Goal: Check status: Check status

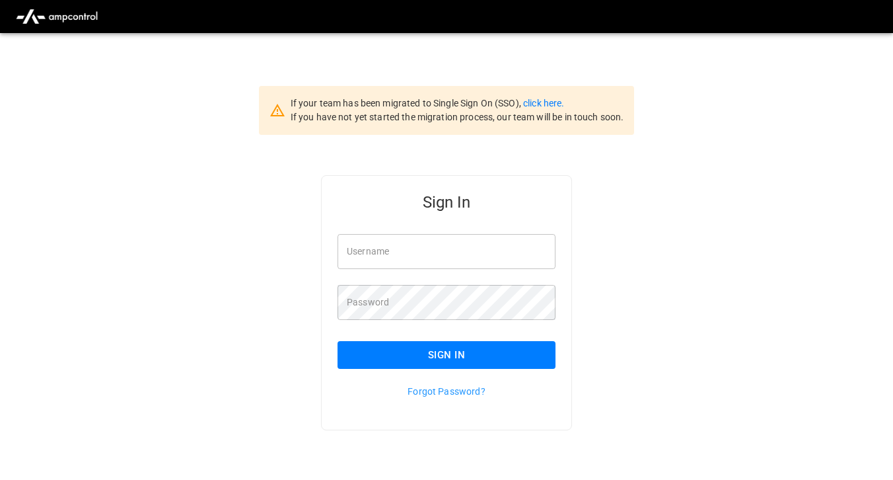
type input "**********"
click at [383, 355] on button "Sign In" at bounding box center [447, 355] width 218 height 28
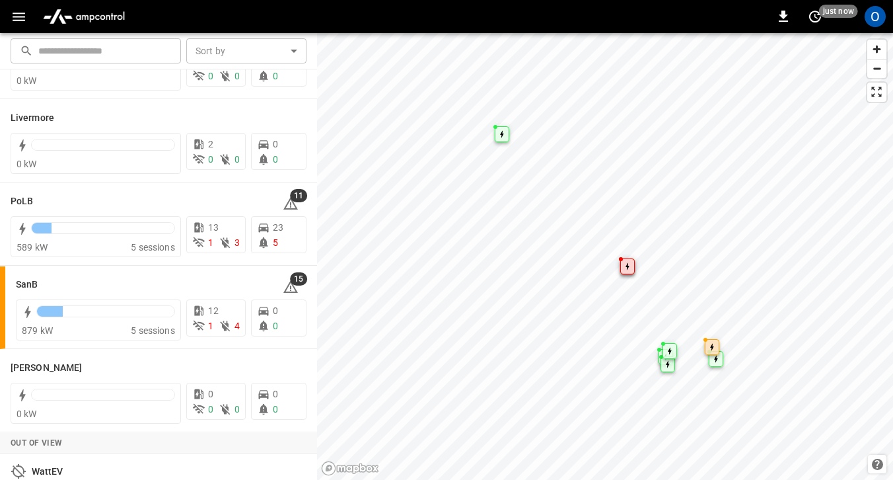
scroll to position [379, 0]
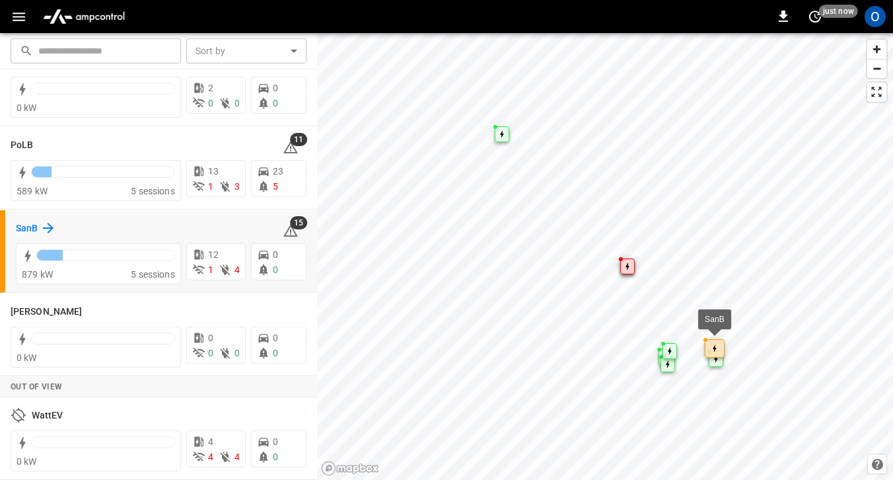
click at [30, 235] on div "SanB 15" at bounding box center [161, 227] width 291 height 25
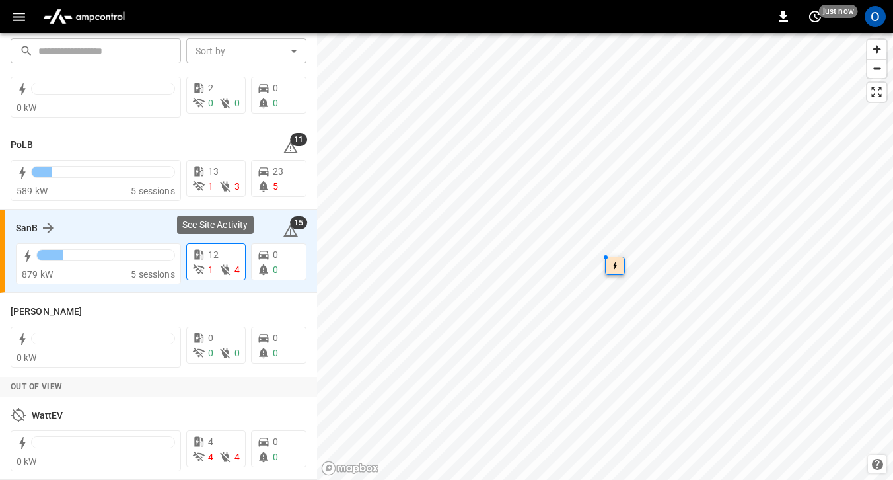
click at [229, 275] on icon at bounding box center [225, 269] width 13 height 13
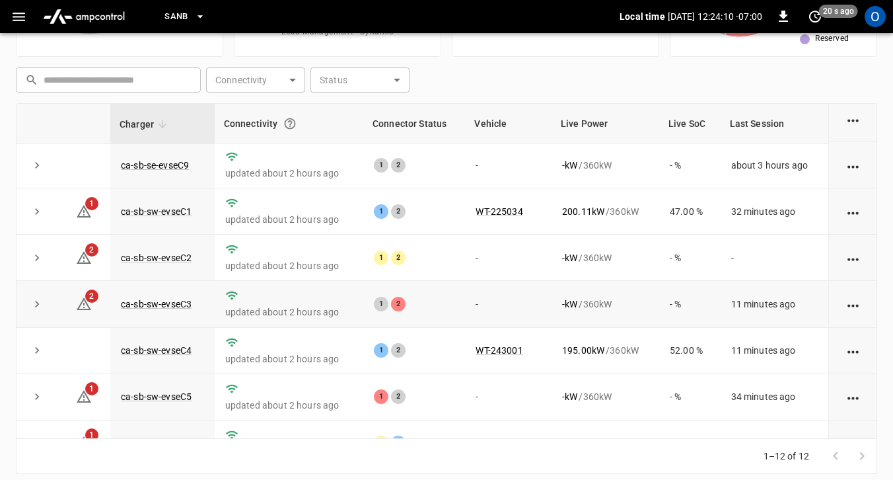
scroll to position [265, 0]
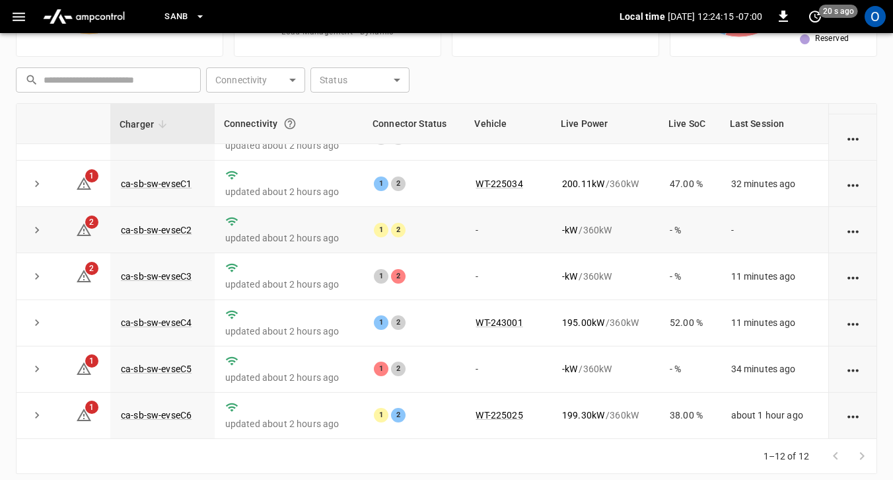
click at [393, 232] on div "2" at bounding box center [398, 230] width 15 height 15
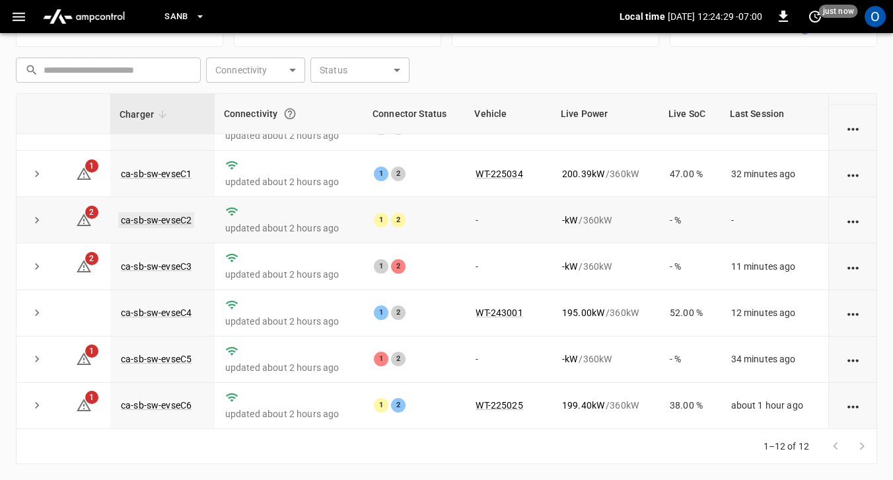
click at [153, 221] on link "ca-sb-sw-evseC2" at bounding box center [156, 220] width 76 height 16
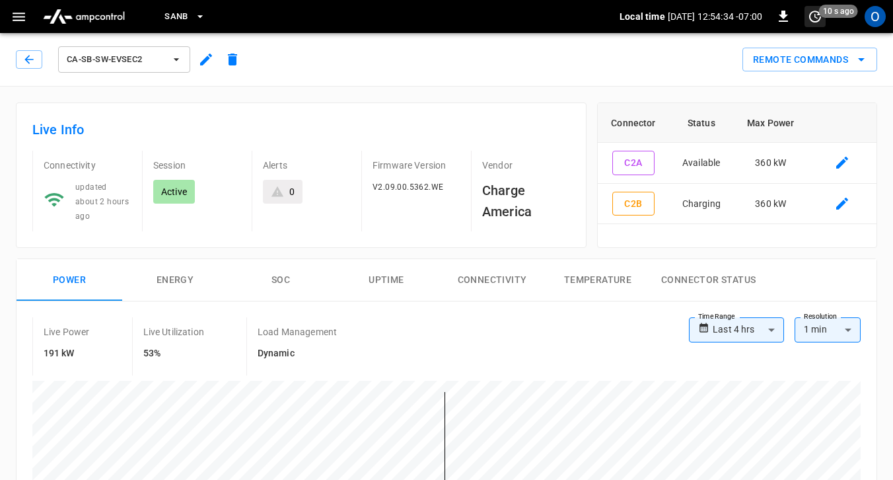
click at [821, 15] on span "10 s ago" at bounding box center [838, 11] width 39 height 13
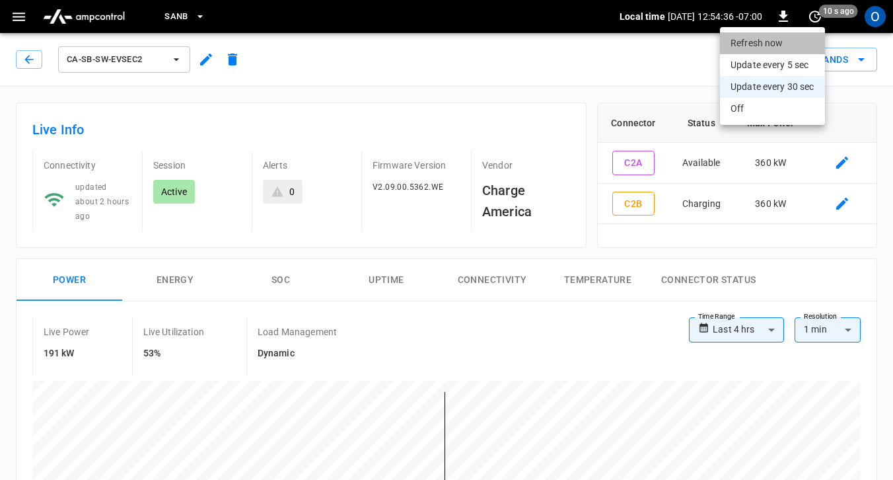
click at [765, 46] on li "Refresh now" at bounding box center [772, 43] width 105 height 22
click at [623, 205] on div at bounding box center [446, 240] width 893 height 480
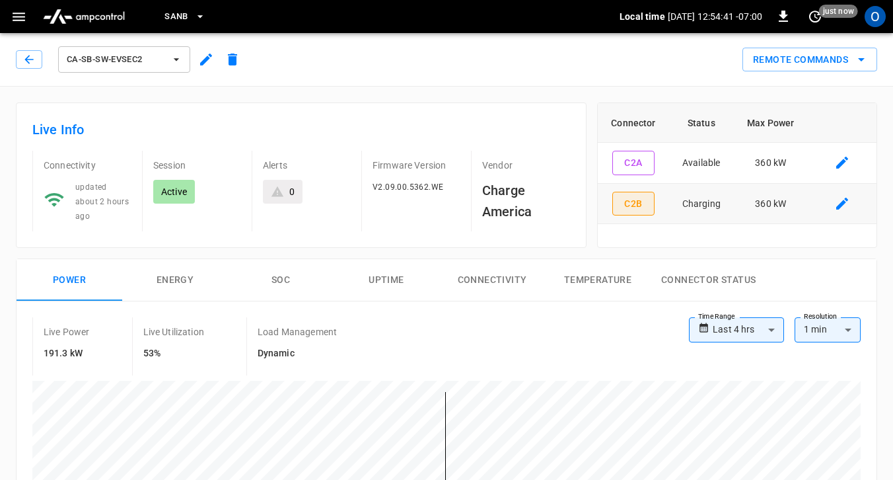
click at [653, 197] on button "C2B" at bounding box center [633, 204] width 42 height 24
type input "**********"
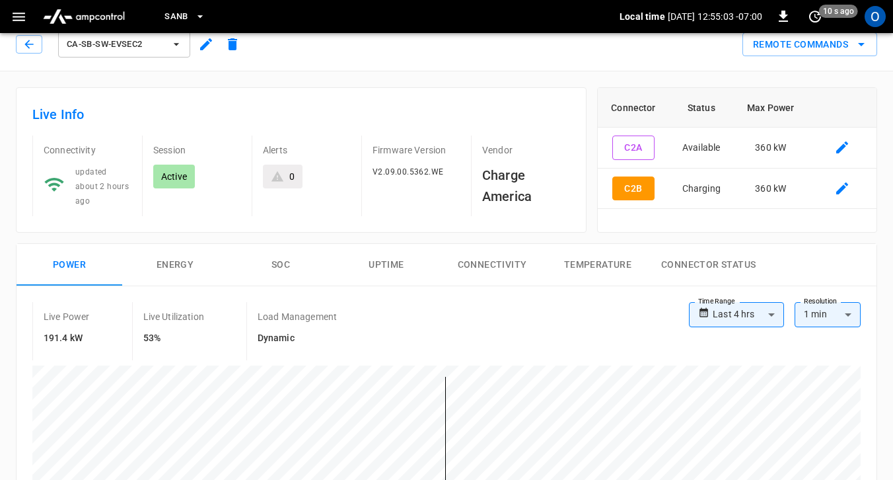
scroll to position [14, 0]
